Goal: Task Accomplishment & Management: Manage account settings

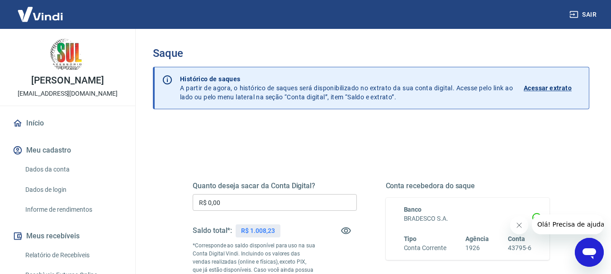
click at [285, 194] on div "Quanto deseja sacar da Conta Digital? R$ 0,00 ​ Saldo total*: R$ 1.008,23 *Corr…" at bounding box center [275, 246] width 164 height 129
click at [301, 198] on input "R$ 0,00" at bounding box center [275, 202] width 164 height 17
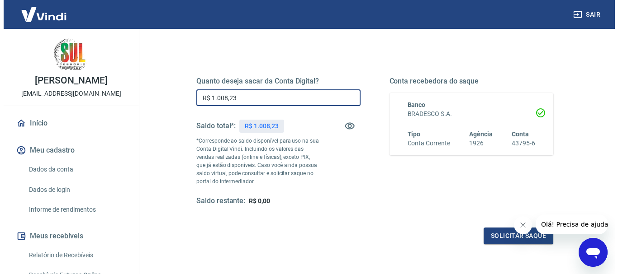
scroll to position [181, 0]
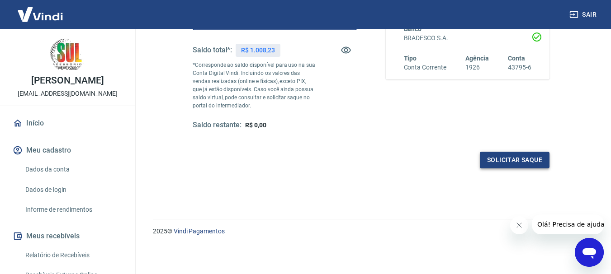
type input "R$ 1.008,23"
click at [544, 156] on button "Solicitar saque" at bounding box center [515, 160] width 70 height 17
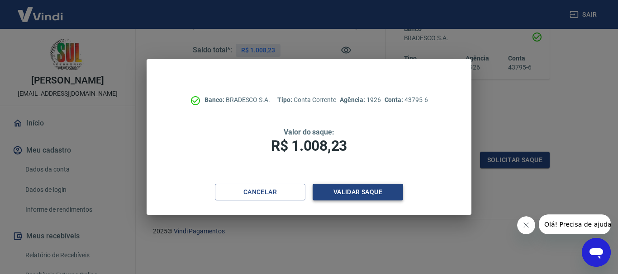
click at [347, 191] on button "Validar saque" at bounding box center [357, 192] width 90 height 17
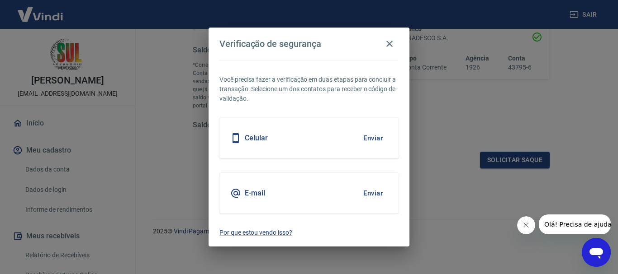
click at [379, 136] on button "Enviar" at bounding box center [372, 138] width 29 height 19
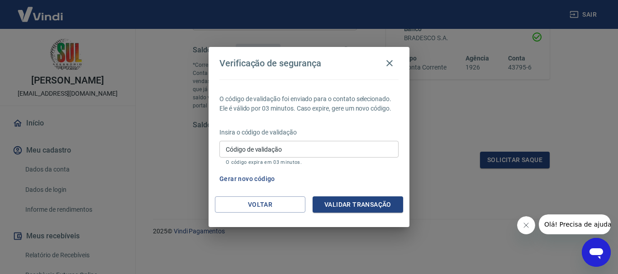
click at [385, 151] on input "Código de validação" at bounding box center [308, 149] width 179 height 17
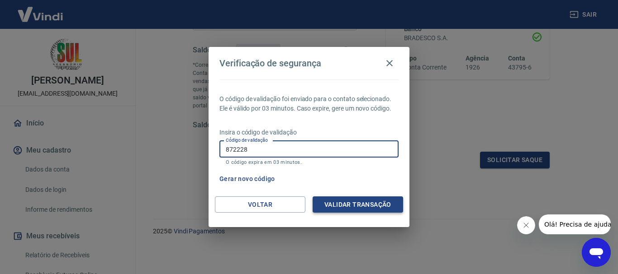
type input "872228"
click at [390, 206] on button "Validar transação" at bounding box center [357, 205] width 90 height 17
